Goal: Information Seeking & Learning: Learn about a topic

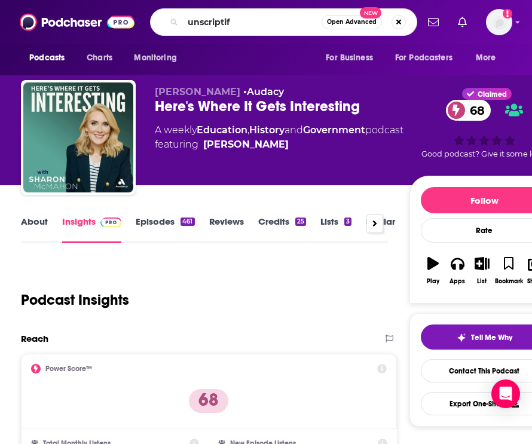
type input "unscriptify"
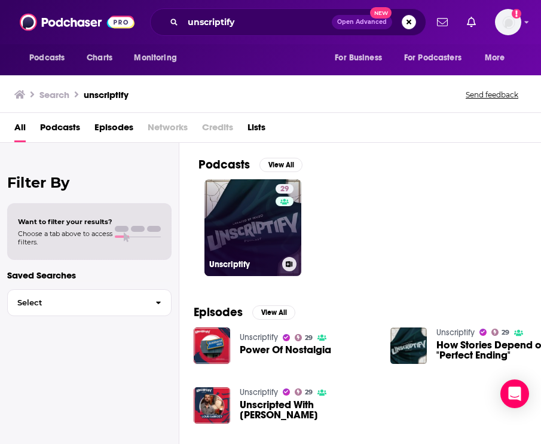
click at [274, 227] on link "29 Unscriptify" at bounding box center [252, 227] width 97 height 97
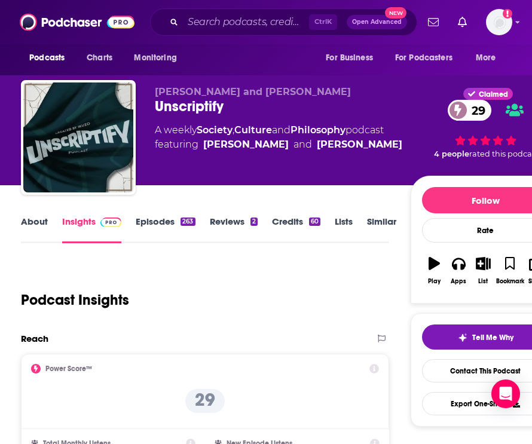
click at [253, 329] on div "Podcast Insights" at bounding box center [205, 297] width 368 height 71
click at [27, 223] on link "About" at bounding box center [34, 229] width 27 height 27
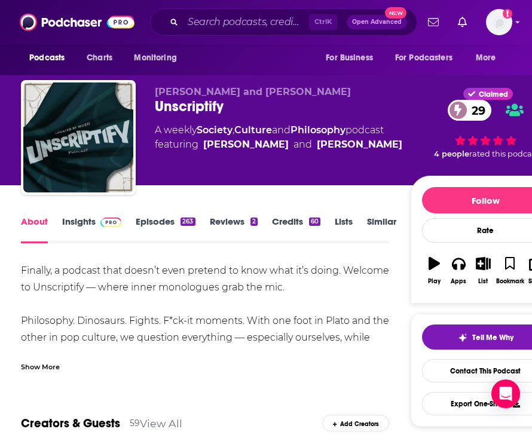
click at [75, 224] on link "Insights" at bounding box center [91, 229] width 59 height 27
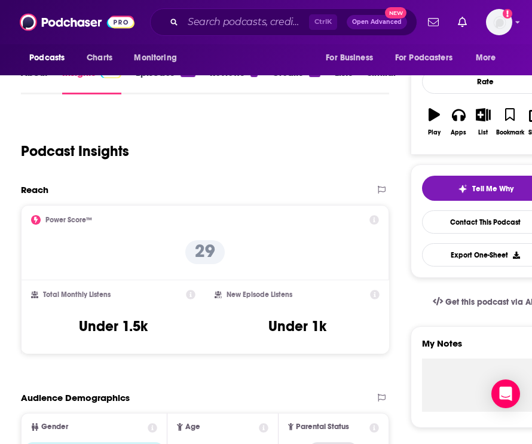
scroll to position [359, 0]
